Goal: Task Accomplishment & Management: Complete application form

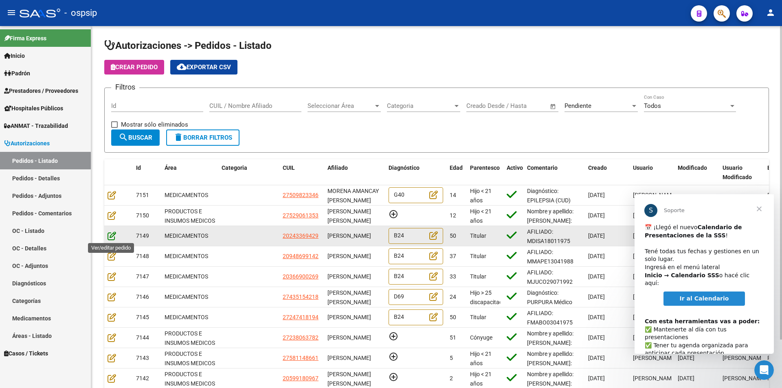
click at [109, 236] on icon at bounding box center [112, 235] width 9 height 9
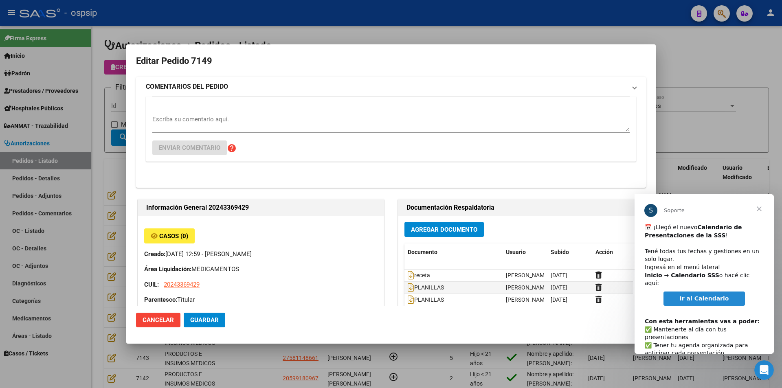
type input "[GEOGRAPHIC_DATA], LIBERTAD, [PERSON_NAME] 2434"
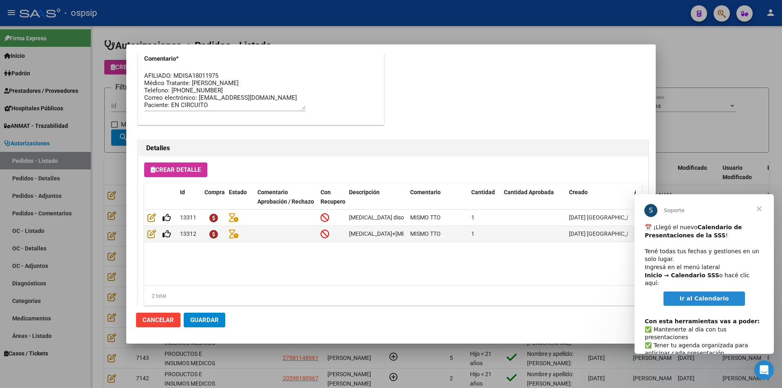
scroll to position [521, 0]
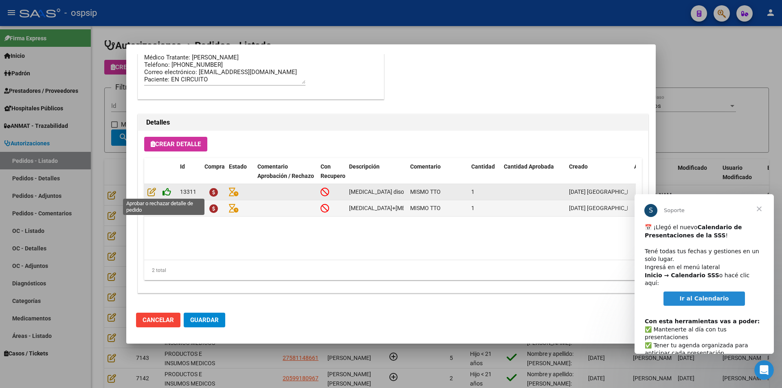
click at [167, 192] on icon at bounding box center [167, 191] width 9 height 9
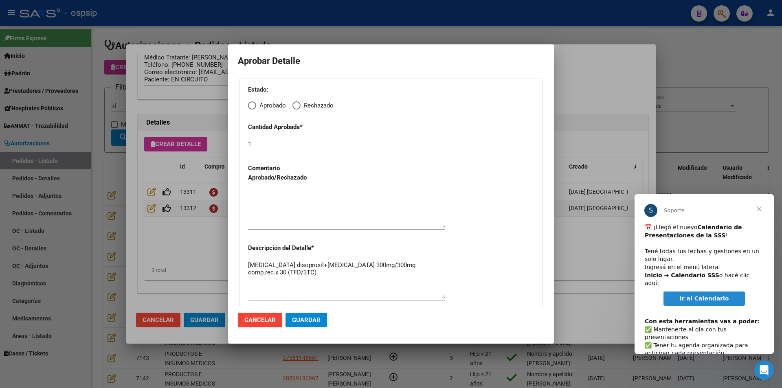
click at [249, 106] on span "Elija una opción" at bounding box center [252, 105] width 8 height 8
click at [249, 106] on input "Aprobado" at bounding box center [252, 105] width 8 height 8
radio input "true"
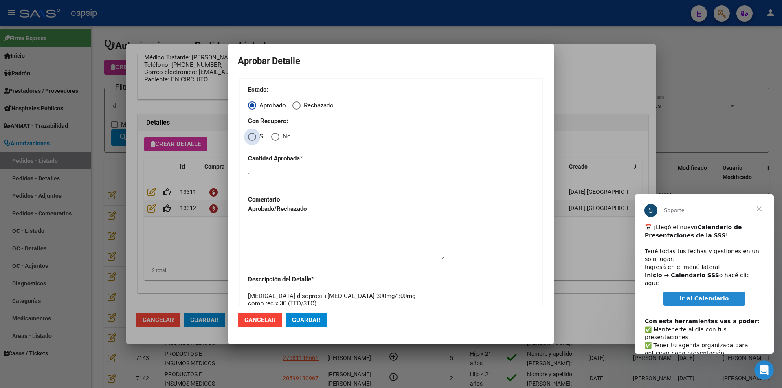
drag, startPoint x: 251, startPoint y: 138, endPoint x: 258, endPoint y: 170, distance: 32.6
click at [251, 140] on span "Elija una opción" at bounding box center [252, 137] width 8 height 8
click at [251, 140] on input "Si" at bounding box center [252, 137] width 8 height 8
radio input "true"
drag, startPoint x: 277, startPoint y: 227, endPoint x: 279, endPoint y: 231, distance: 5.0
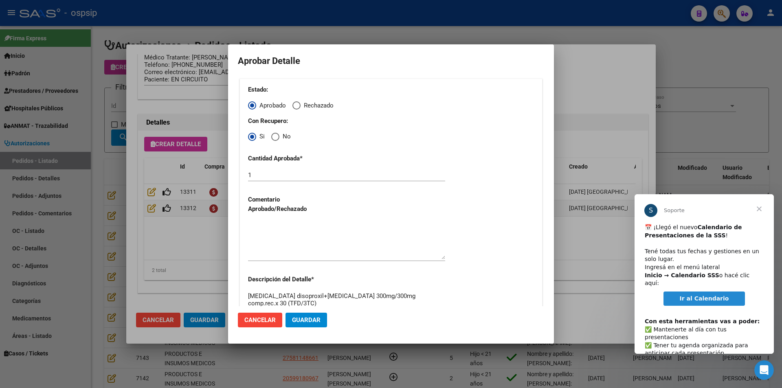
click at [278, 229] on textarea at bounding box center [346, 240] width 197 height 38
drag, startPoint x: 315, startPoint y: 320, endPoint x: 310, endPoint y: 321, distance: 4.2
click at [315, 322] on span "Guardar" at bounding box center [306, 320] width 29 height 7
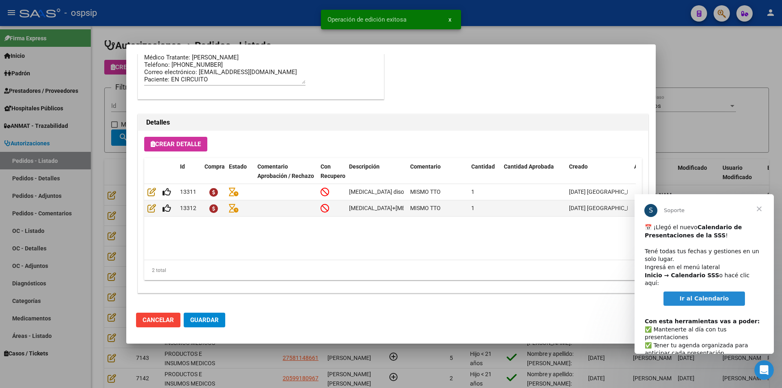
type input "[GEOGRAPHIC_DATA], LIBERTAD, [PERSON_NAME] 2434"
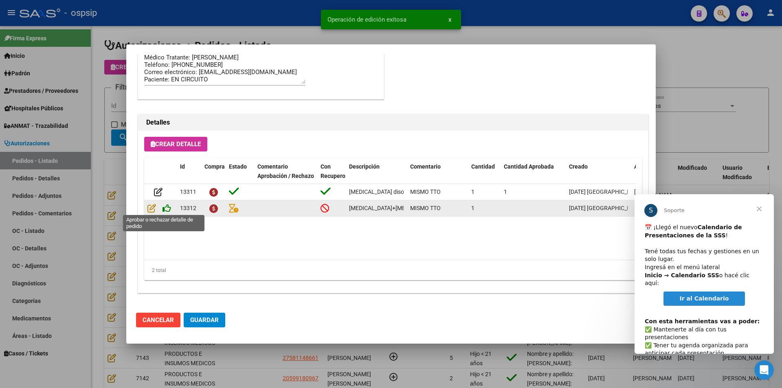
click at [165, 210] on icon at bounding box center [167, 208] width 9 height 9
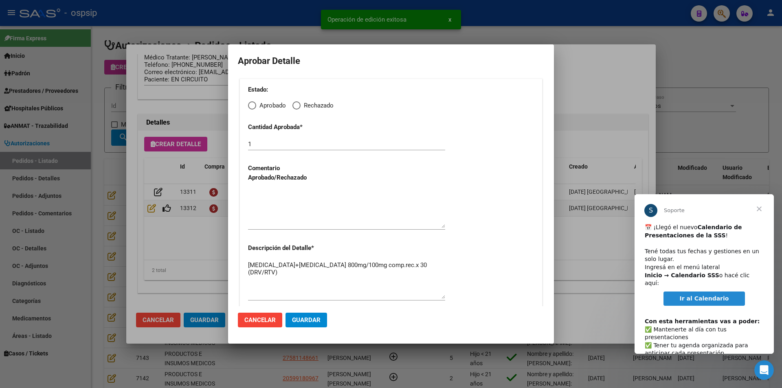
click at [253, 105] on span "Elija una opción" at bounding box center [252, 105] width 8 height 8
click at [253, 105] on input "Aprobado" at bounding box center [252, 105] width 8 height 8
radio input "true"
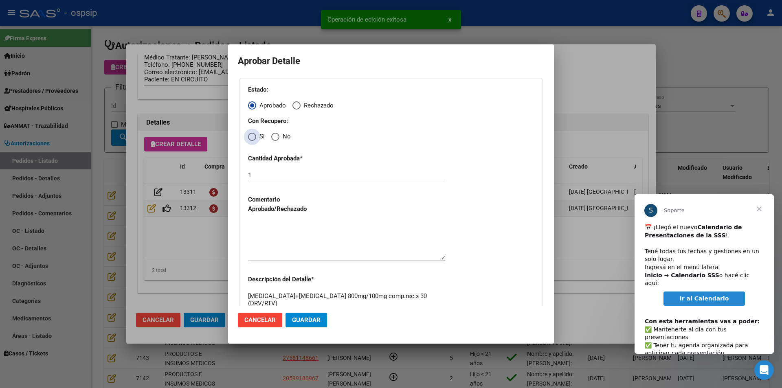
drag, startPoint x: 251, startPoint y: 134, endPoint x: 253, endPoint y: 176, distance: 42.4
click at [251, 139] on span "Elija una opción" at bounding box center [252, 137] width 8 height 8
click at [251, 139] on input "Si" at bounding box center [252, 137] width 8 height 8
radio input "true"
click at [267, 224] on textarea at bounding box center [346, 240] width 197 height 38
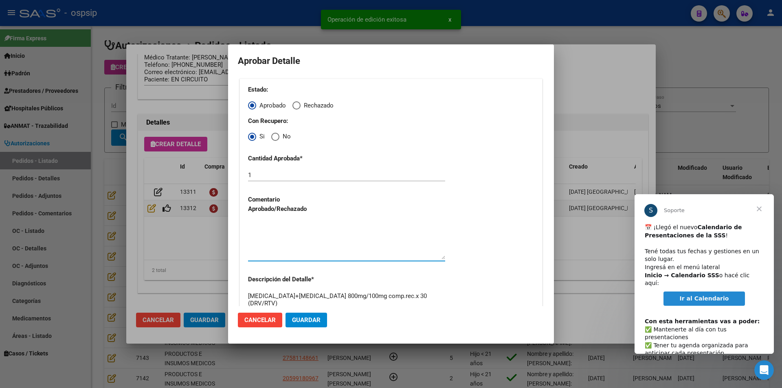
click at [308, 322] on span "Guardar" at bounding box center [306, 320] width 29 height 7
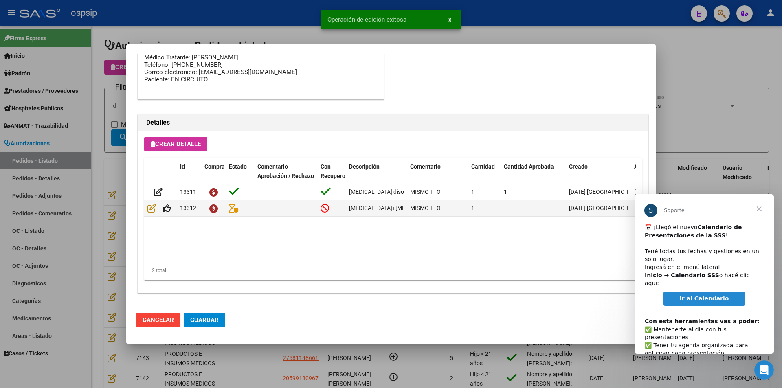
click at [216, 323] on span "Guardar" at bounding box center [204, 320] width 29 height 7
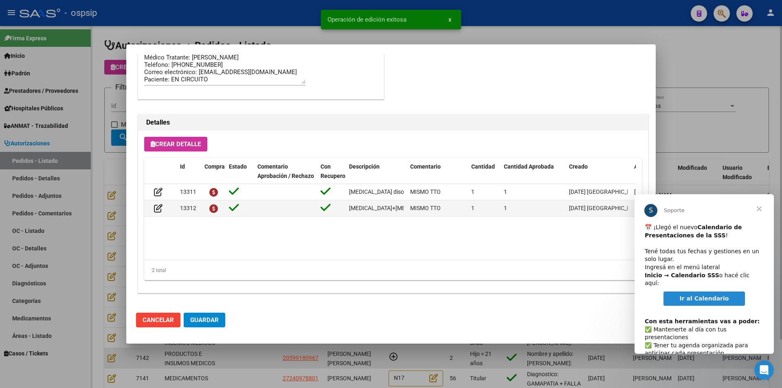
click at [279, 358] on div at bounding box center [391, 194] width 782 height 388
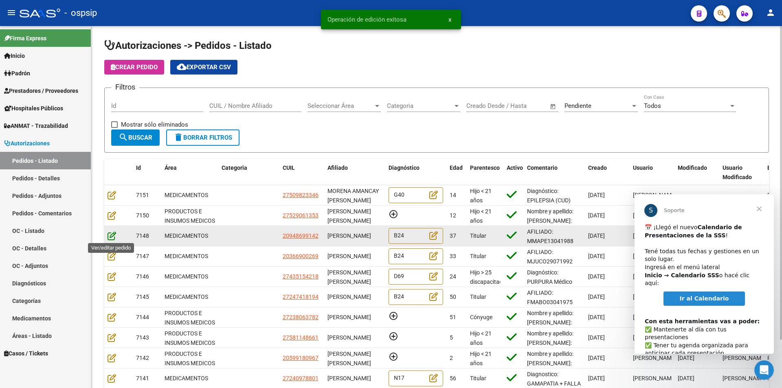
click at [108, 236] on icon at bounding box center [112, 235] width 9 height 9
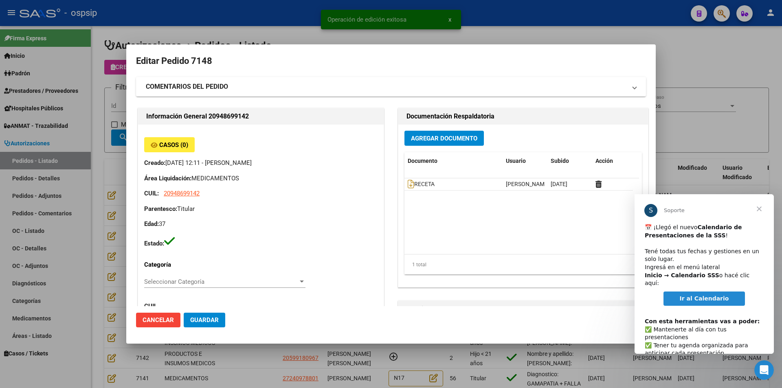
type input "Capital Federal, CABA, [GEOGRAPHIC_DATA][PERSON_NAME] 578, Departamento: 1"
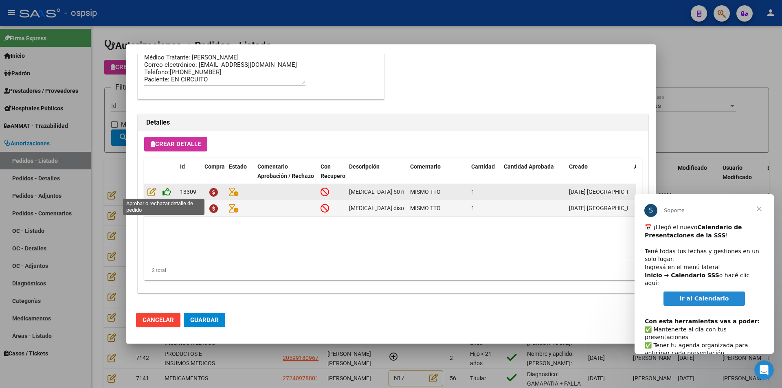
click at [166, 189] on icon at bounding box center [167, 191] width 9 height 9
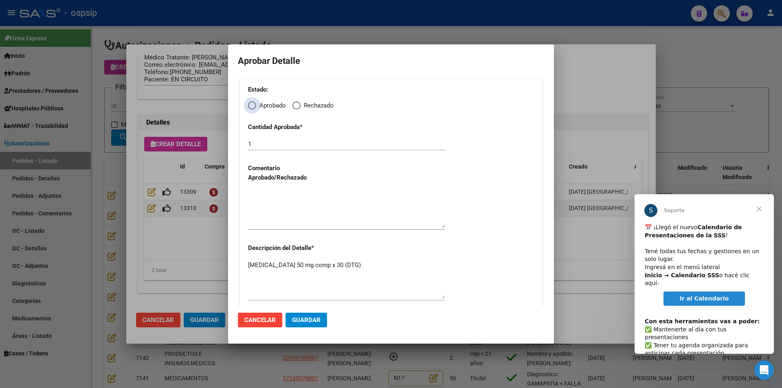
drag, startPoint x: 252, startPoint y: 106, endPoint x: 252, endPoint y: 114, distance: 8.6
click at [252, 106] on span "Elija una opción" at bounding box center [252, 106] width 0 height 0
click at [252, 105] on input "Aprobado" at bounding box center [252, 105] width 8 height 8
radio input "true"
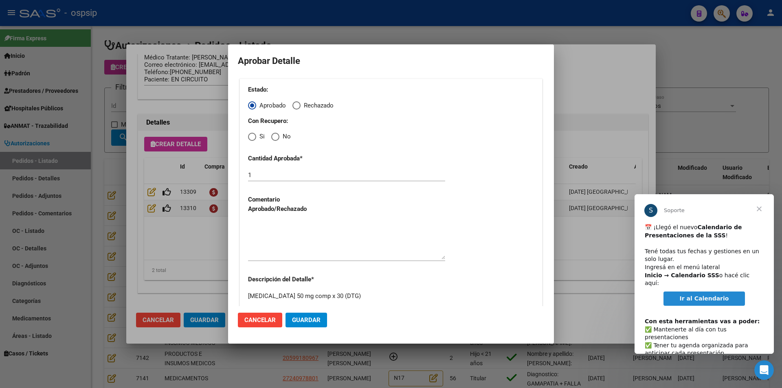
click at [253, 137] on span "Elija una opción" at bounding box center [252, 137] width 8 height 8
click at [253, 137] on input "Si" at bounding box center [252, 137] width 8 height 8
radio input "true"
click at [281, 225] on textarea at bounding box center [346, 240] width 197 height 38
drag, startPoint x: 319, startPoint y: 319, endPoint x: 231, endPoint y: 271, distance: 100.1
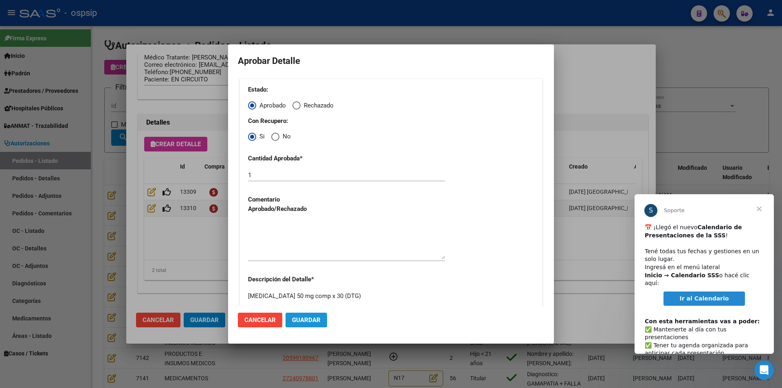
click at [319, 319] on span "Guardar" at bounding box center [306, 320] width 29 height 7
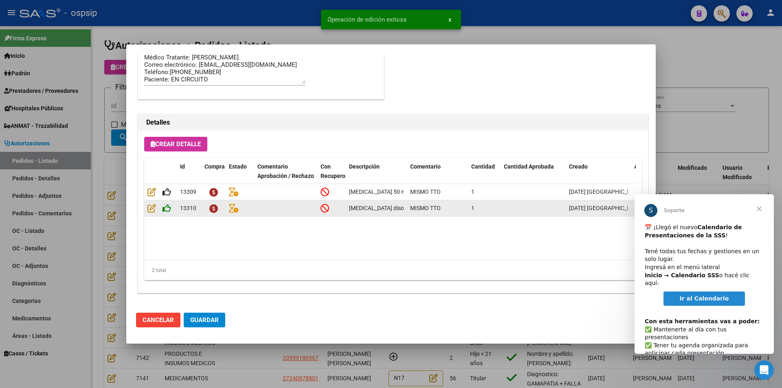
type input "[GEOGRAPHIC_DATA], [GEOGRAPHIC_DATA], [GEOGRAPHIC_DATA][PERSON_NAME] 578"
click at [167, 205] on icon at bounding box center [167, 208] width 9 height 9
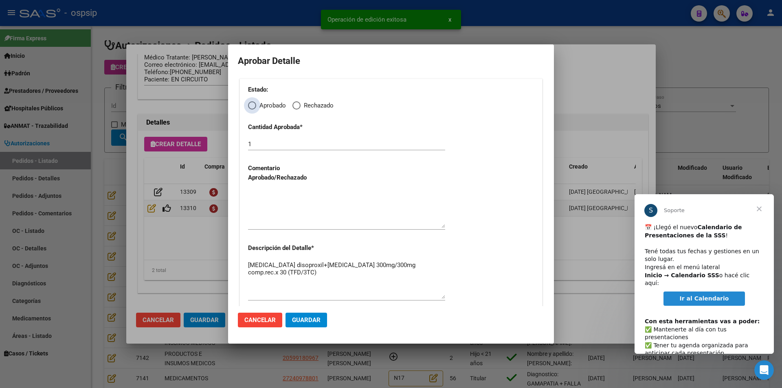
drag, startPoint x: 251, startPoint y: 105, endPoint x: 248, endPoint y: 118, distance: 13.2
click at [251, 106] on span "Elija una opción" at bounding box center [252, 105] width 8 height 8
click at [251, 106] on input "Aprobado" at bounding box center [252, 105] width 8 height 8
radio input "true"
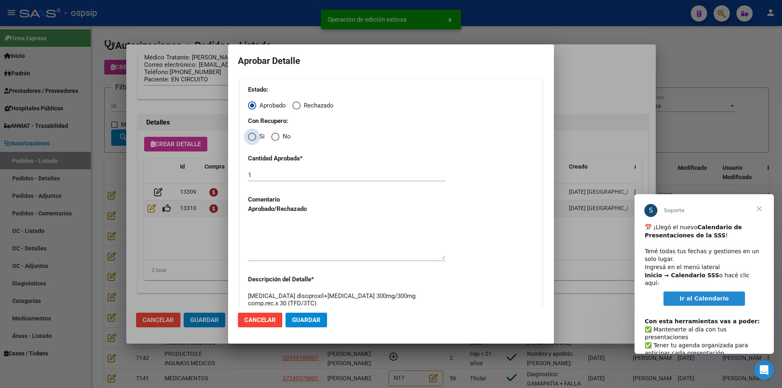
drag, startPoint x: 249, startPoint y: 136, endPoint x: 261, endPoint y: 190, distance: 54.7
click at [250, 138] on span "Elija una opción" at bounding box center [252, 137] width 8 height 8
click at [250, 138] on input "Si" at bounding box center [252, 137] width 8 height 8
radio input "true"
click at [282, 242] on textarea at bounding box center [346, 240] width 197 height 38
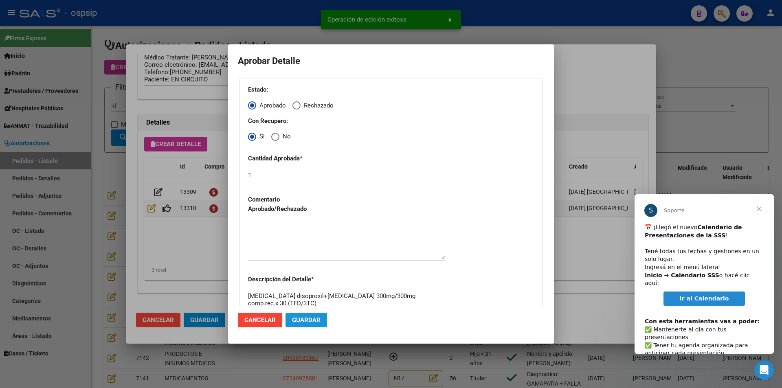
click at [304, 323] on span "Guardar" at bounding box center [306, 320] width 29 height 7
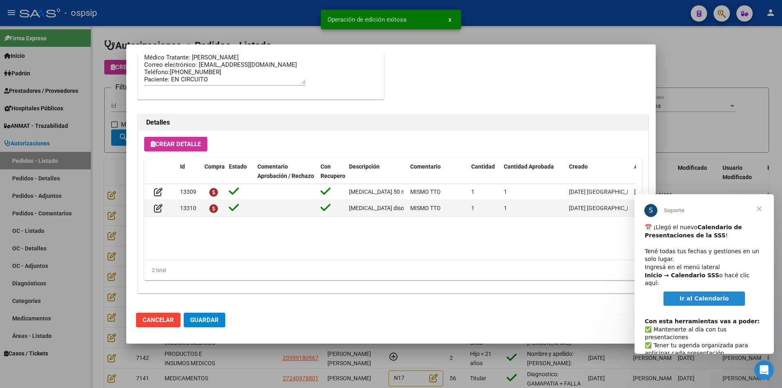
drag, startPoint x: 207, startPoint y: 321, endPoint x: 213, endPoint y: 322, distance: 6.2
click at [213, 322] on span "Guardar" at bounding box center [204, 320] width 29 height 7
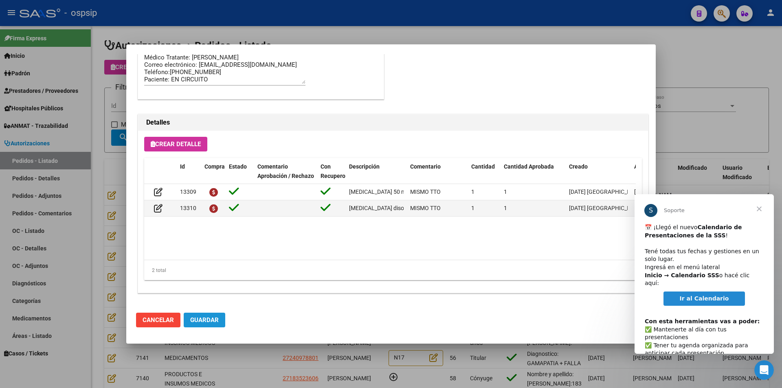
click at [211, 322] on span "Guardar" at bounding box center [204, 320] width 29 height 7
click at [217, 365] on div at bounding box center [391, 194] width 782 height 388
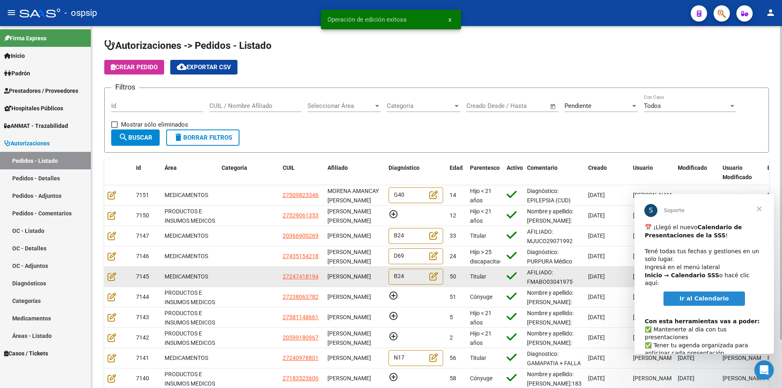
click at [105, 280] on datatable-body-cell at bounding box center [118, 277] width 29 height 20
click at [108, 279] on icon at bounding box center [112, 276] width 9 height 9
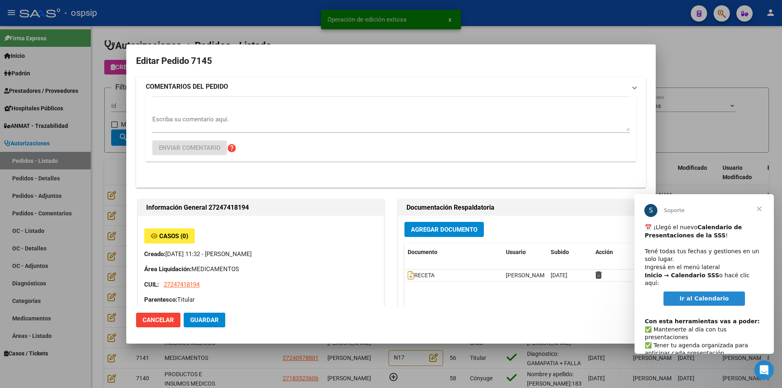
type input "[GEOGRAPHIC_DATA], [GEOGRAPHIC_DATA], [GEOGRAPHIC_DATA] 866"
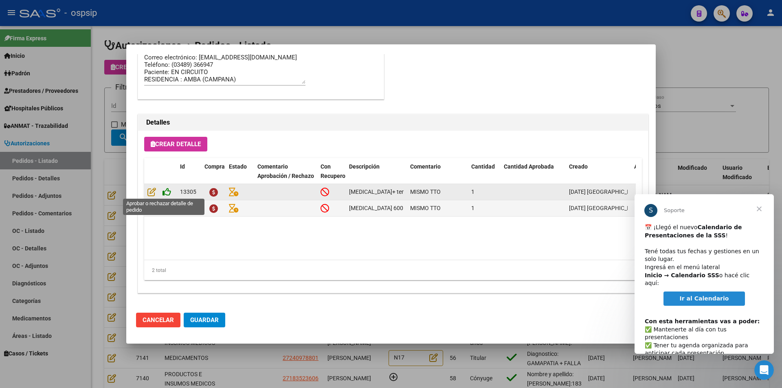
click at [167, 192] on icon at bounding box center [167, 191] width 9 height 9
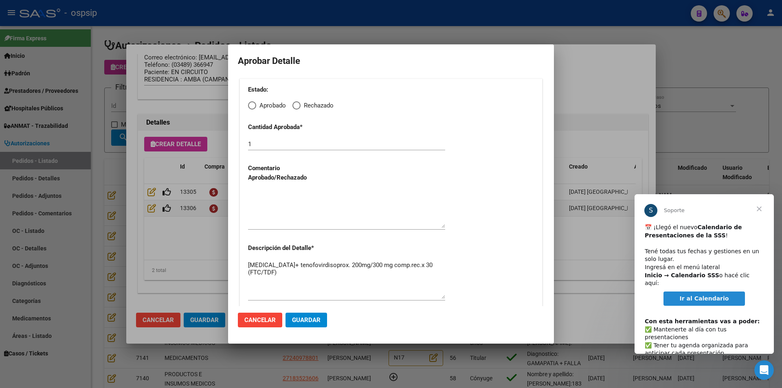
click at [254, 103] on span "Elija una opción" at bounding box center [252, 105] width 8 height 8
click at [254, 103] on input "Aprobado" at bounding box center [252, 105] width 8 height 8
radio input "true"
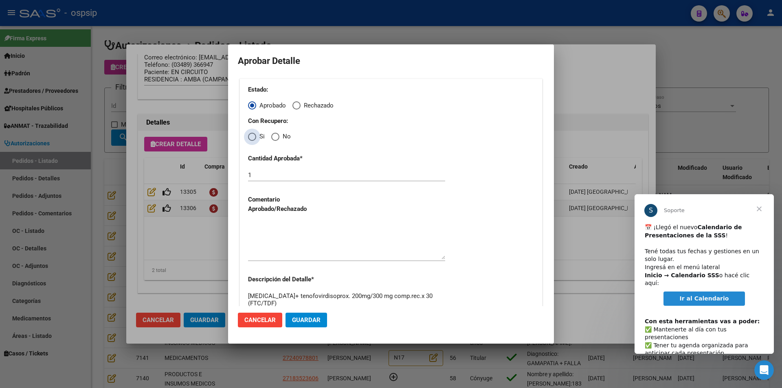
drag, startPoint x: 254, startPoint y: 136, endPoint x: 267, endPoint y: 184, distance: 49.4
click at [254, 137] on span "Elija una opción" at bounding box center [252, 137] width 8 height 8
click at [254, 137] on input "Si" at bounding box center [252, 137] width 8 height 8
radio input "true"
click at [296, 250] on textarea at bounding box center [346, 240] width 197 height 38
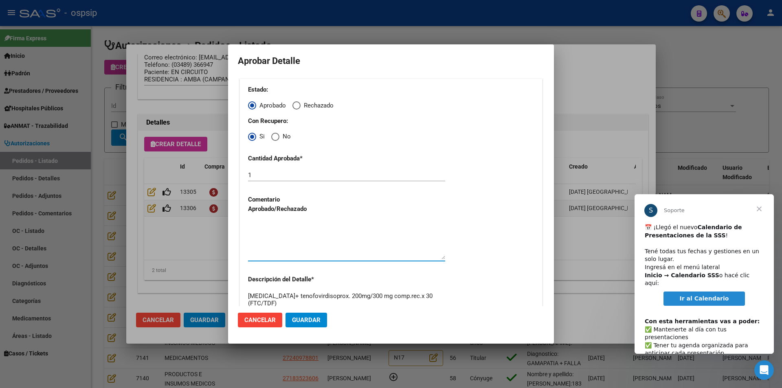
click at [313, 315] on button "Guardar" at bounding box center [307, 320] width 42 height 15
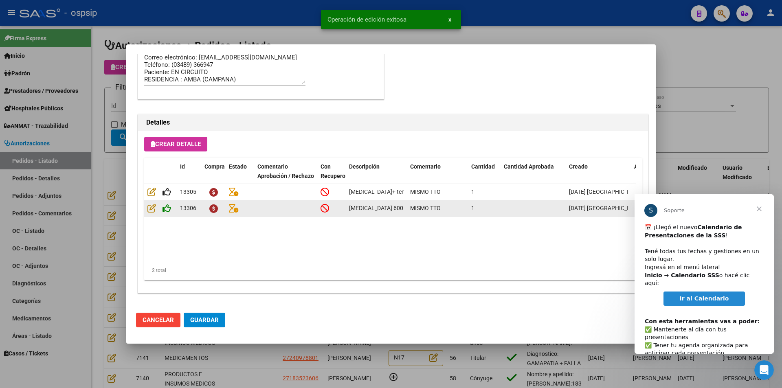
type input "[GEOGRAPHIC_DATA], [GEOGRAPHIC_DATA], [GEOGRAPHIC_DATA] 866"
click at [167, 211] on icon at bounding box center [167, 208] width 9 height 9
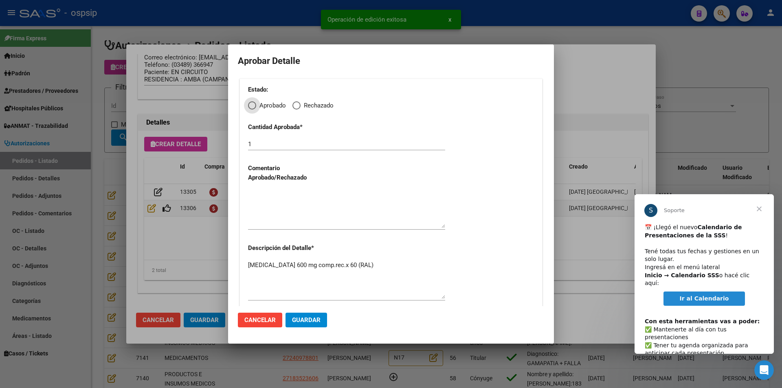
click at [248, 102] on div "Estado: Aprobado Rechazado Cantidad Aprobada * 1 Comentario Aprobado/Rechazado …" at bounding box center [391, 194] width 303 height 230
click at [251, 106] on span "Elija una opción" at bounding box center [252, 105] width 8 height 8
click at [251, 106] on input "Aprobado" at bounding box center [252, 105] width 8 height 8
radio input "true"
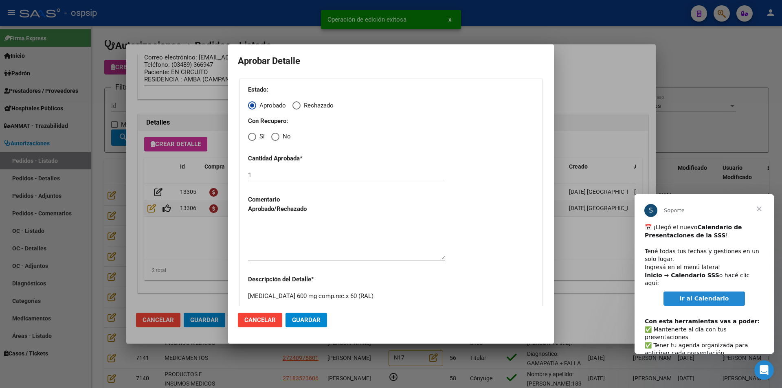
click at [253, 135] on span "Elija una opción" at bounding box center [252, 137] width 8 height 8
click at [253, 135] on input "Si" at bounding box center [252, 137] width 8 height 8
radio input "true"
click at [316, 254] on textarea at bounding box center [346, 240] width 197 height 38
click at [312, 318] on span "Guardar" at bounding box center [306, 320] width 29 height 7
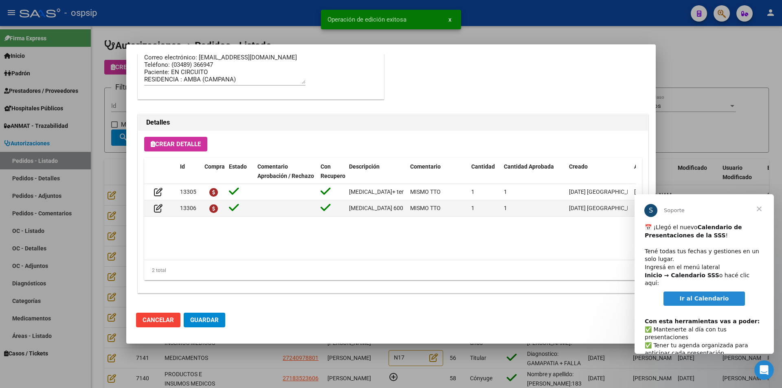
click at [200, 321] on span "Guardar" at bounding box center [204, 320] width 29 height 7
click at [249, 369] on div at bounding box center [391, 194] width 782 height 388
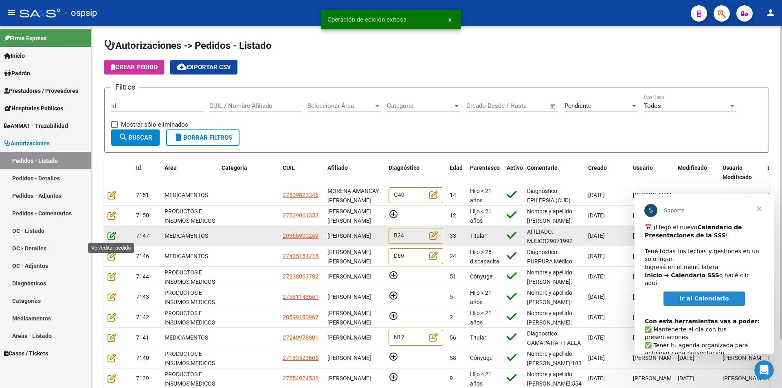
click at [111, 236] on icon at bounding box center [112, 235] width 9 height 9
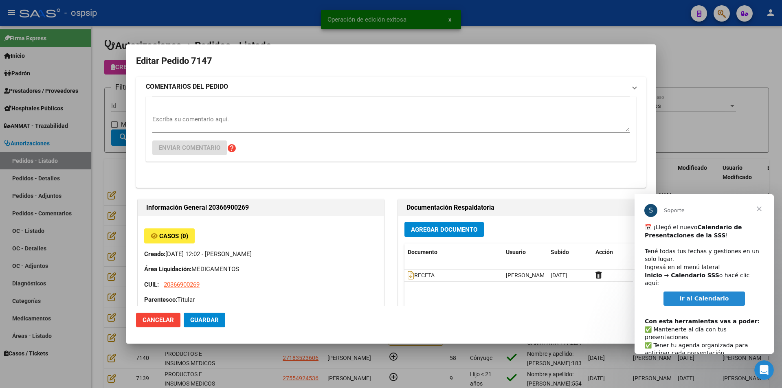
type input "[PERSON_NAME]"
type input "[GEOGRAPHIC_DATA], [US_STATE], [GEOGRAPHIC_DATA] Y [GEOGRAPHIC_DATA] 1108"
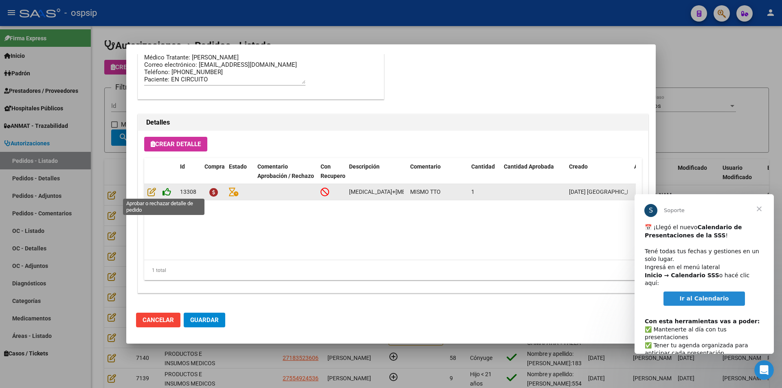
click at [168, 193] on icon at bounding box center [167, 191] width 9 height 9
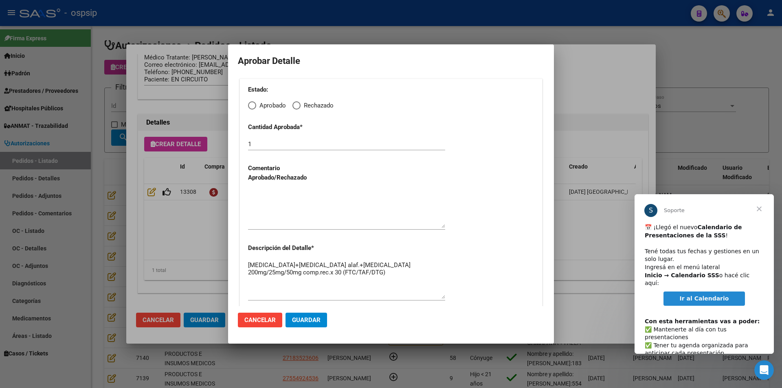
click at [253, 106] on span "Elija una opción" at bounding box center [252, 105] width 8 height 8
click at [253, 106] on input "Aprobado" at bounding box center [252, 105] width 8 height 8
radio input "true"
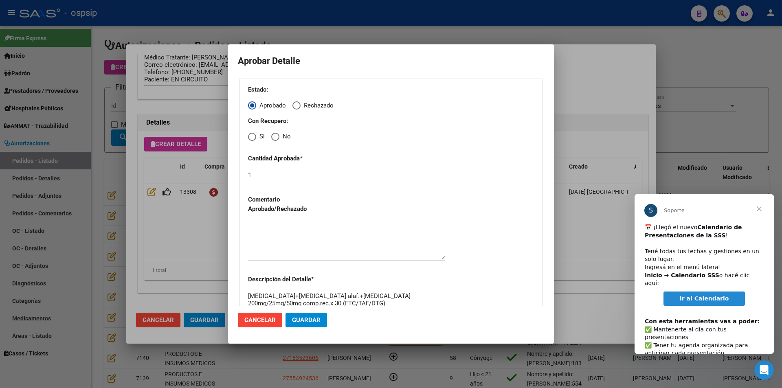
drag, startPoint x: 253, startPoint y: 134, endPoint x: 253, endPoint y: 143, distance: 8.2
click at [253, 134] on span "Elija una opción" at bounding box center [252, 137] width 8 height 8
click at [253, 134] on input "Si" at bounding box center [252, 137] width 8 height 8
radio input "true"
click at [281, 235] on textarea at bounding box center [346, 240] width 197 height 38
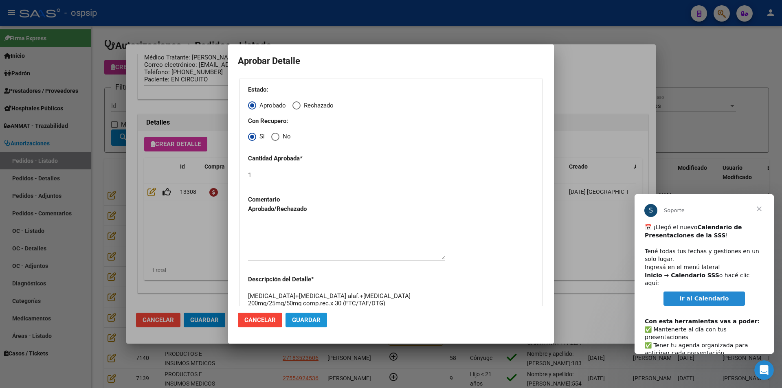
click at [309, 323] on span "Guardar" at bounding box center [306, 320] width 29 height 7
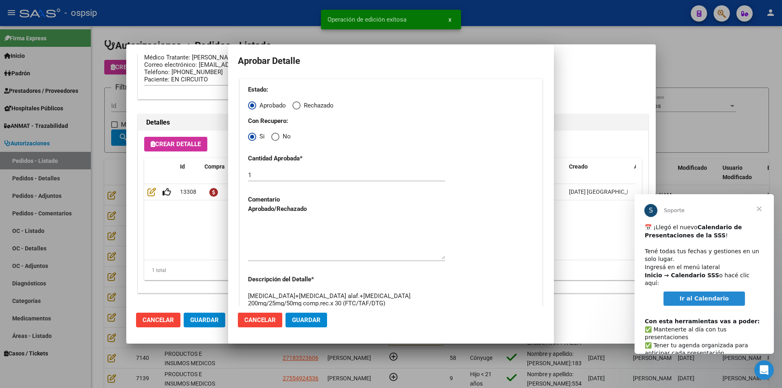
type input "[PERSON_NAME]"
type input "[GEOGRAPHIC_DATA], [US_STATE], [PERSON_NAME] Y [GEOGRAPHIC_DATA] 1108"
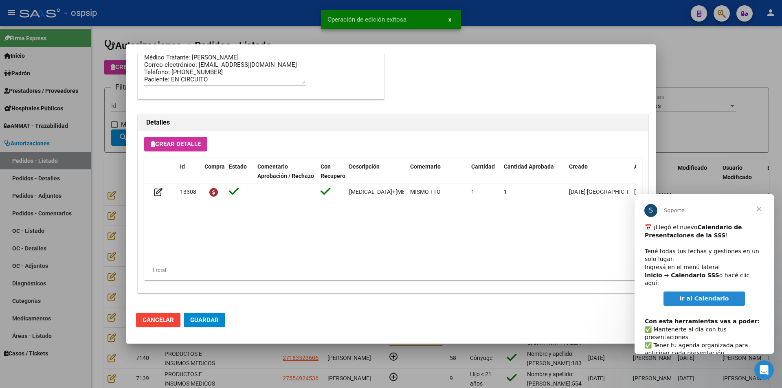
click at [198, 321] on span "Guardar" at bounding box center [204, 320] width 29 height 7
click at [234, 357] on div at bounding box center [391, 194] width 782 height 388
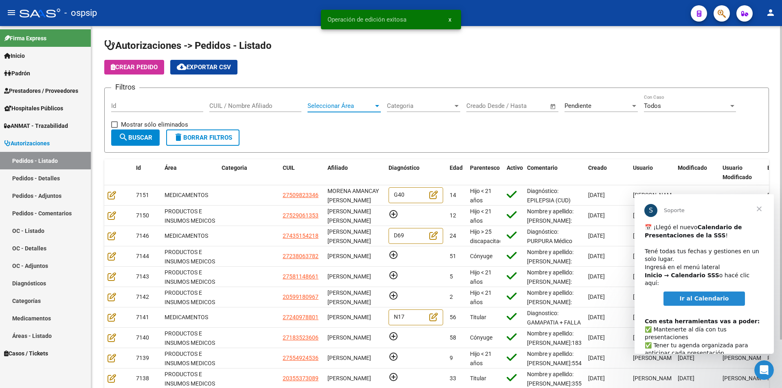
click at [368, 106] on span "Seleccionar Área" at bounding box center [341, 105] width 66 height 7
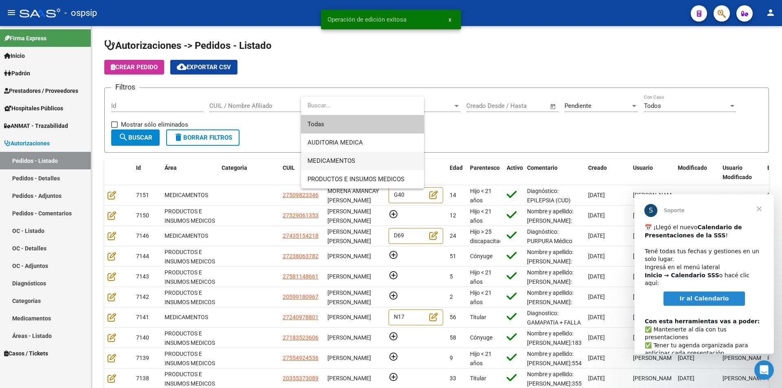
click at [345, 157] on span "MEDICAMENTOS" at bounding box center [363, 161] width 110 height 18
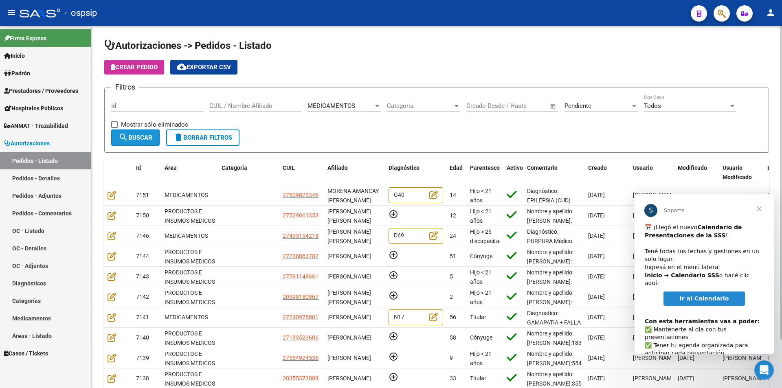
click at [142, 136] on span "search Buscar" at bounding box center [136, 137] width 34 height 7
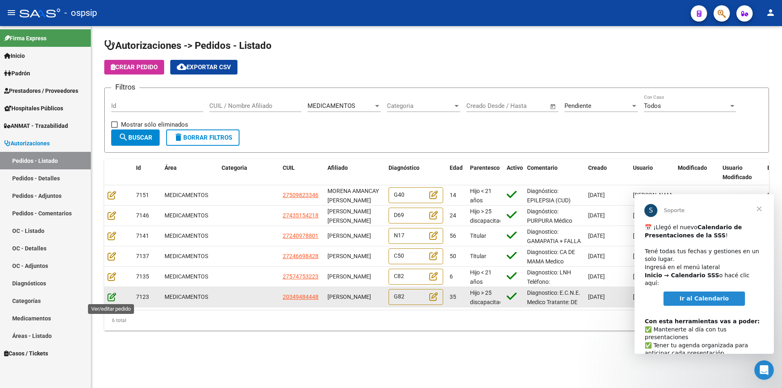
click at [111, 296] on icon at bounding box center [112, 297] width 9 height 9
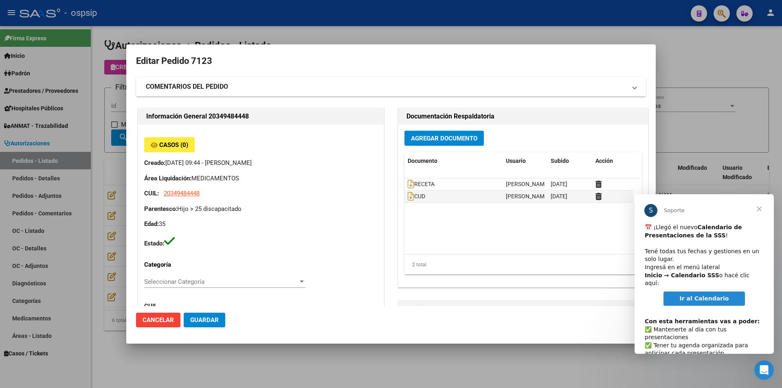
type input "[GEOGRAPHIC_DATA], LIBERTAD, CHASCOMUS 1377"
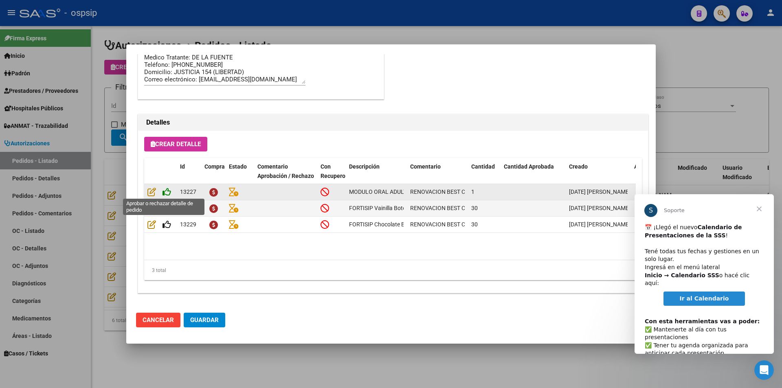
click at [167, 193] on icon at bounding box center [167, 191] width 9 height 9
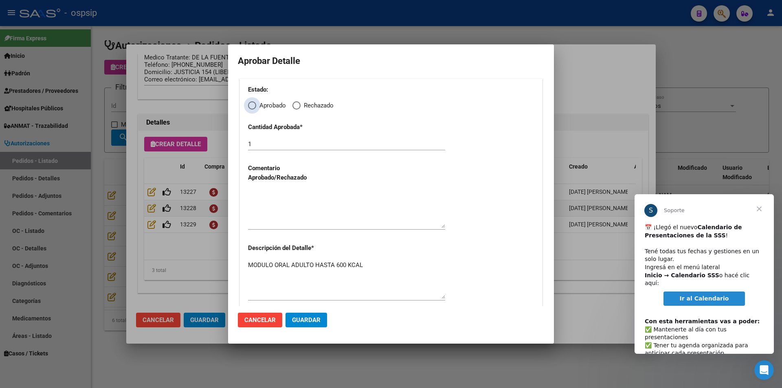
drag, startPoint x: 252, startPoint y: 106, endPoint x: 256, endPoint y: 115, distance: 10.8
click at [251, 107] on span "Elija una opción" at bounding box center [252, 105] width 8 height 8
click at [251, 107] on input "Aprobado" at bounding box center [252, 105] width 8 height 8
radio input "true"
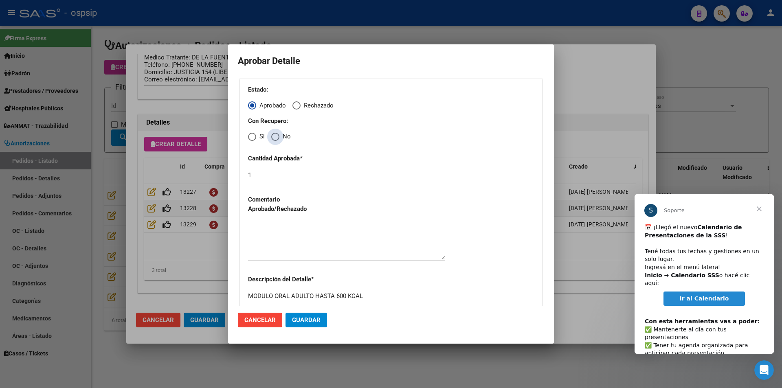
drag, startPoint x: 274, startPoint y: 134, endPoint x: 277, endPoint y: 163, distance: 29.1
click at [274, 135] on span "Elija una opción" at bounding box center [275, 137] width 8 height 8
click at [274, 135] on input "No" at bounding box center [275, 137] width 8 height 8
radio input "true"
click at [292, 254] on textarea at bounding box center [346, 240] width 197 height 38
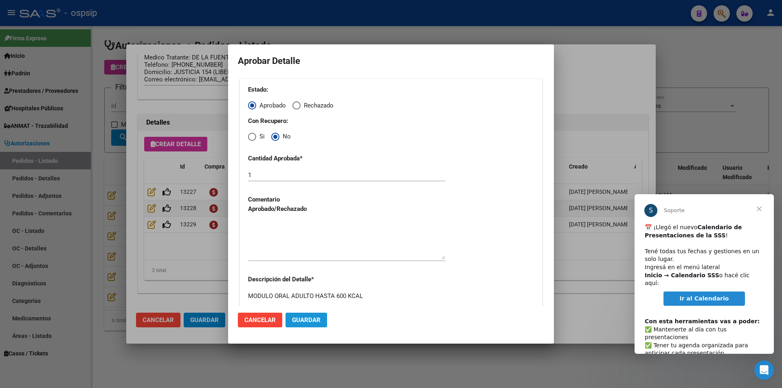
click at [292, 322] on span "Guardar" at bounding box center [306, 320] width 29 height 7
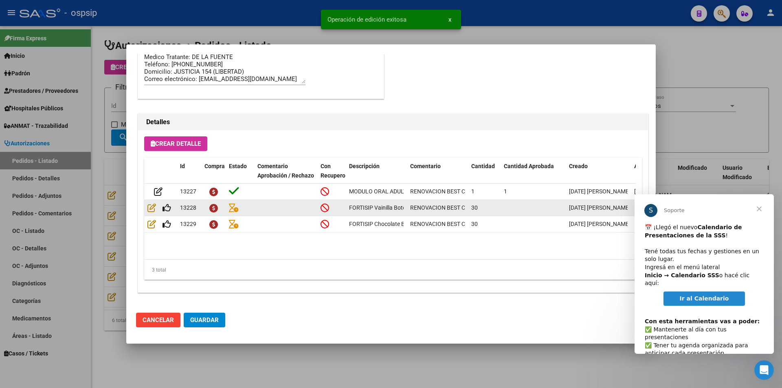
type input "[GEOGRAPHIC_DATA], LIBERTAD, CHASCOMUS 1377"
type input "[PHONE_NUMBER]"
click at [166, 208] on icon at bounding box center [167, 208] width 9 height 9
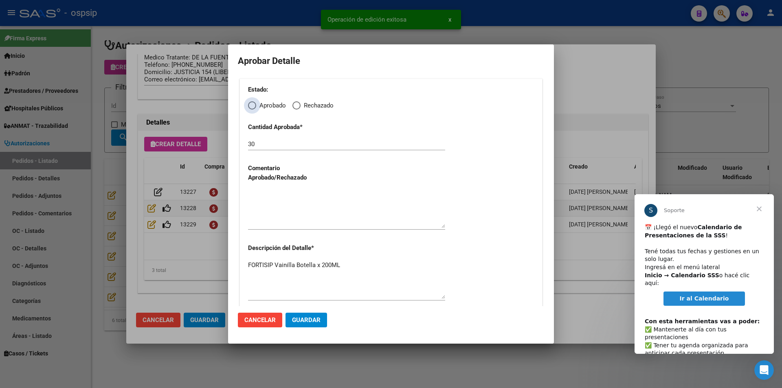
click at [253, 108] on span "Elija una opción" at bounding box center [252, 105] width 8 height 8
click at [253, 108] on input "Aprobado" at bounding box center [252, 105] width 8 height 8
radio input "true"
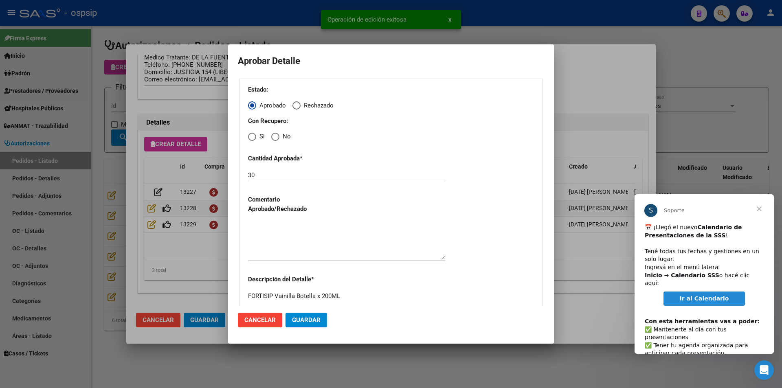
click at [279, 137] on span "Elija una opción" at bounding box center [275, 137] width 8 height 8
click at [279, 137] on input "No" at bounding box center [275, 137] width 8 height 8
radio input "true"
click at [279, 247] on textarea at bounding box center [346, 240] width 197 height 38
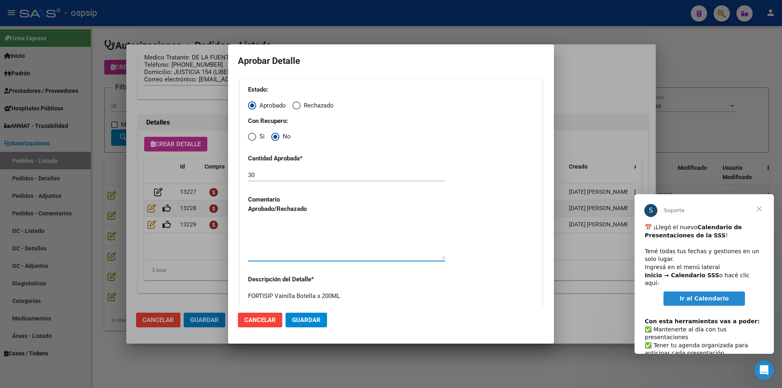
click at [303, 322] on span "Guardar" at bounding box center [306, 320] width 29 height 7
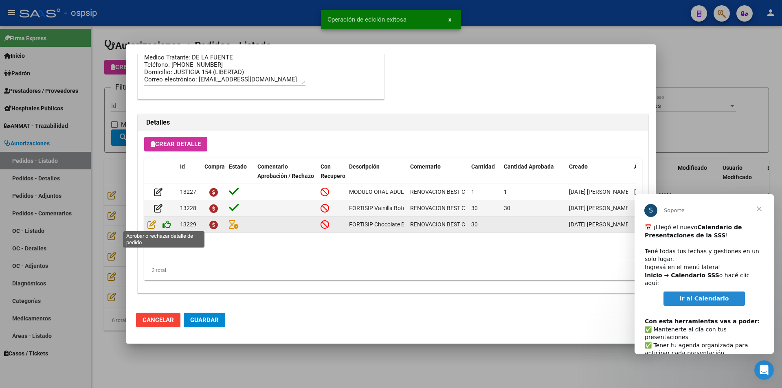
click at [164, 225] on icon at bounding box center [167, 224] width 9 height 9
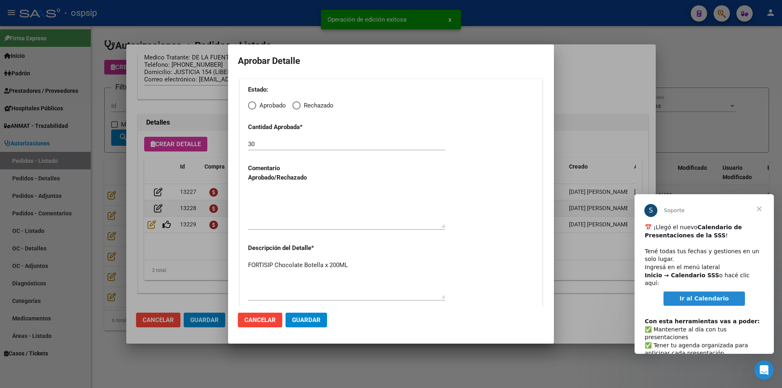
click at [253, 107] on span "Elija una opción" at bounding box center [252, 105] width 8 height 8
click at [253, 107] on input "Aprobado" at bounding box center [252, 105] width 8 height 8
radio input "true"
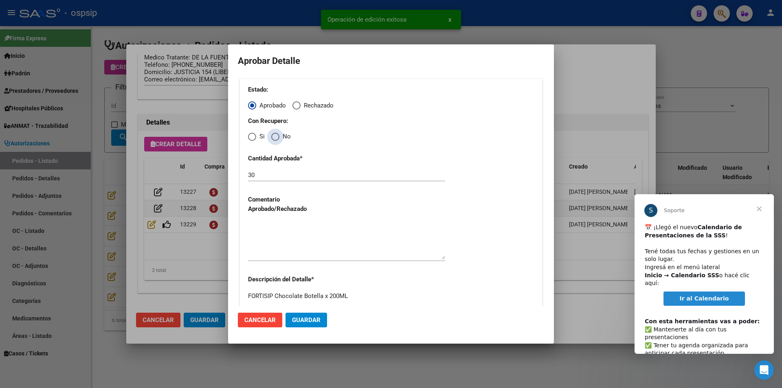
click at [275, 136] on span "Elija una opción" at bounding box center [275, 137] width 8 height 8
click at [275, 136] on input "No" at bounding box center [275, 137] width 8 height 8
radio input "true"
click at [278, 226] on textarea at bounding box center [346, 240] width 197 height 38
click at [309, 321] on span "Guardar" at bounding box center [306, 320] width 29 height 7
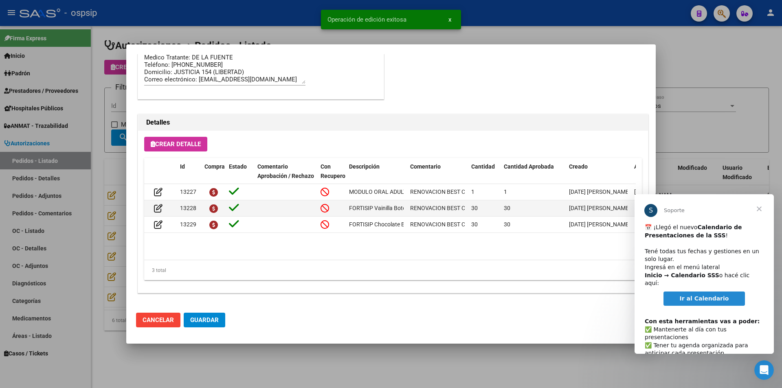
click at [196, 323] on span "Guardar" at bounding box center [204, 320] width 29 height 7
click at [257, 367] on div at bounding box center [391, 194] width 782 height 388
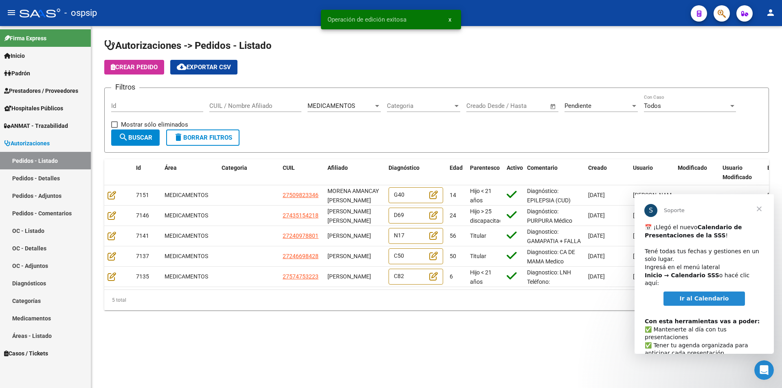
click at [759, 209] on span "Cerrar" at bounding box center [759, 208] width 29 height 29
